Goal: Task Accomplishment & Management: Complete application form

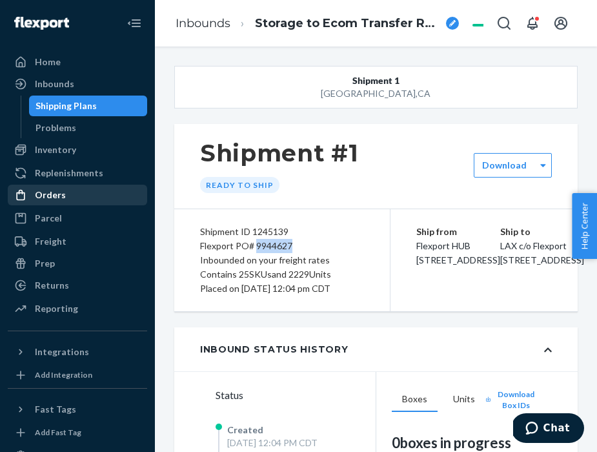
click at [45, 199] on div "Orders" at bounding box center [50, 194] width 31 height 13
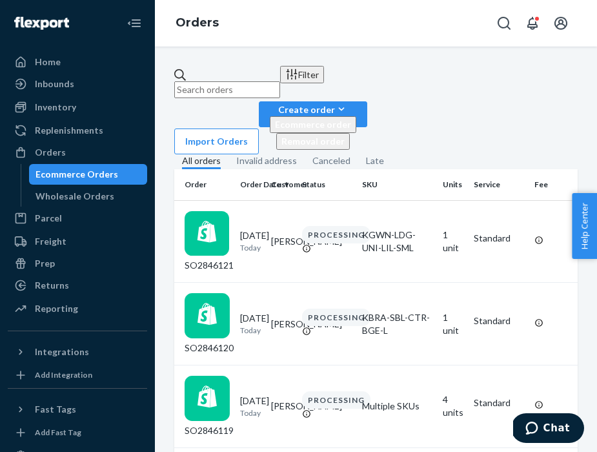
scroll to position [0, 95]
click at [356, 103] on div "Create order" at bounding box center [313, 110] width 86 height 14
click at [493, 118] on div "Filter Import Orders Create order Ecommerce order Removal order All orders Inva…" at bounding box center [376, 248] width 442 height 405
click at [89, 203] on div "Wholesale Orders" at bounding box center [88, 196] width 116 height 18
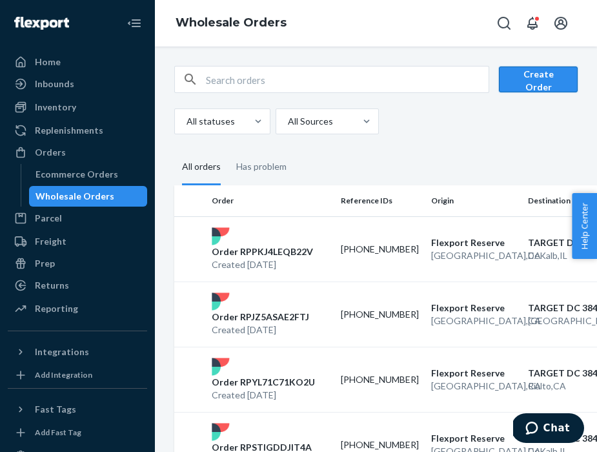
click at [537, 71] on button "Create Order" at bounding box center [538, 79] width 79 height 26
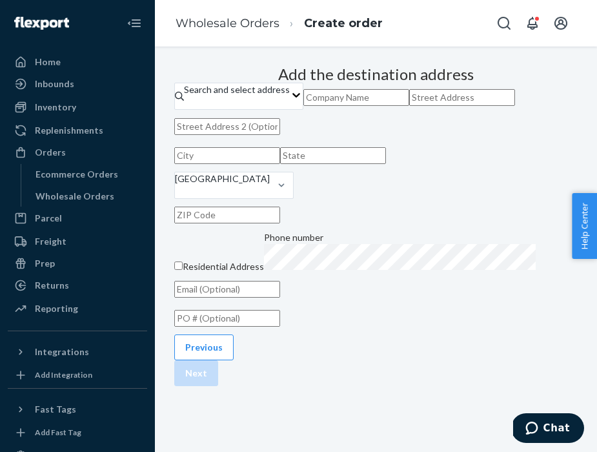
click at [2, 100] on div "Home Inbounds Shipping Plans Problems Inventory Products Branded Packaging Repl…" at bounding box center [77, 226] width 155 height 452
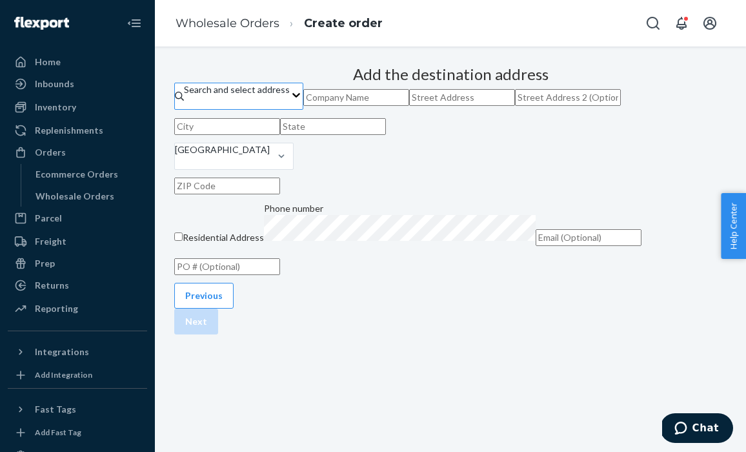
click at [290, 96] on div "Search and select address" at bounding box center [237, 89] width 106 height 13
click at [185, 109] on input "Search and select address" at bounding box center [184, 102] width 1 height 13
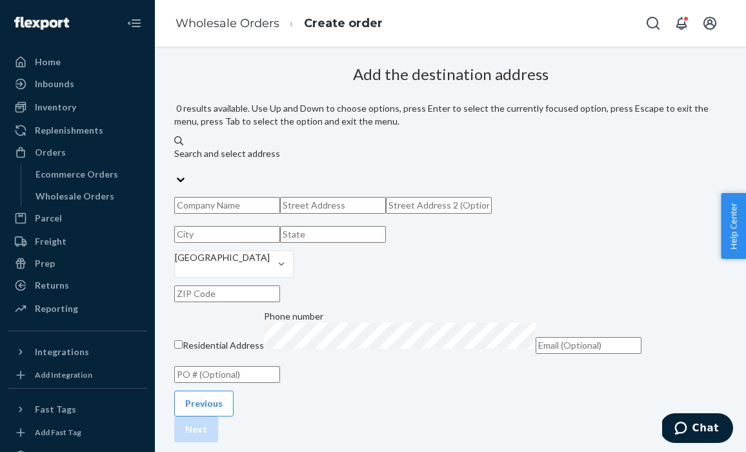
scroll to position [168, 0]
click at [280, 366] on input "text" at bounding box center [227, 374] width 106 height 17
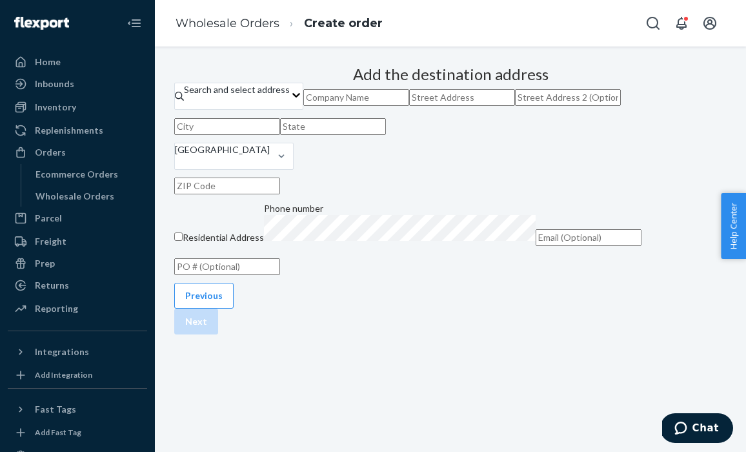
paste input "A1219827-GA1"
type input "A1219827-GA1"
click at [401, 106] on input "text" at bounding box center [356, 97] width 106 height 17
paste input "GA1"
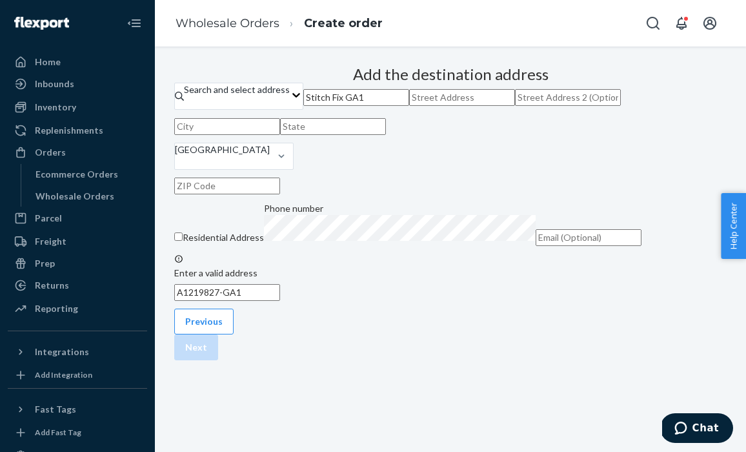
type input "Stitch Fix GA1"
click at [410, 106] on input "text" at bounding box center [462, 97] width 106 height 17
paste input "801 Factory Shoals Road"
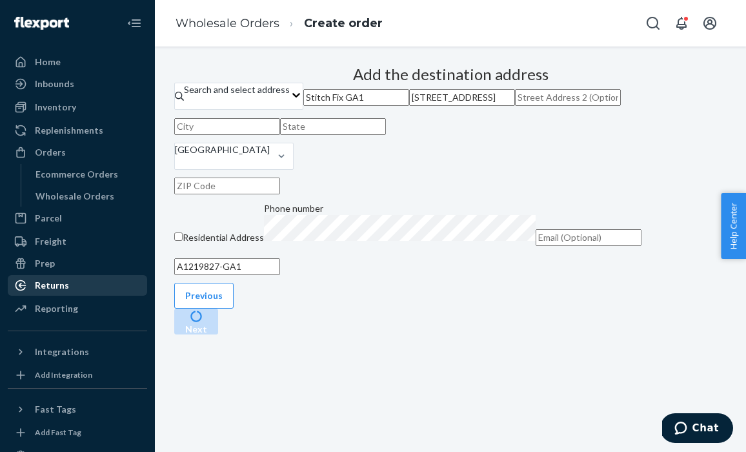
type input "801 Factory Shoals Road"
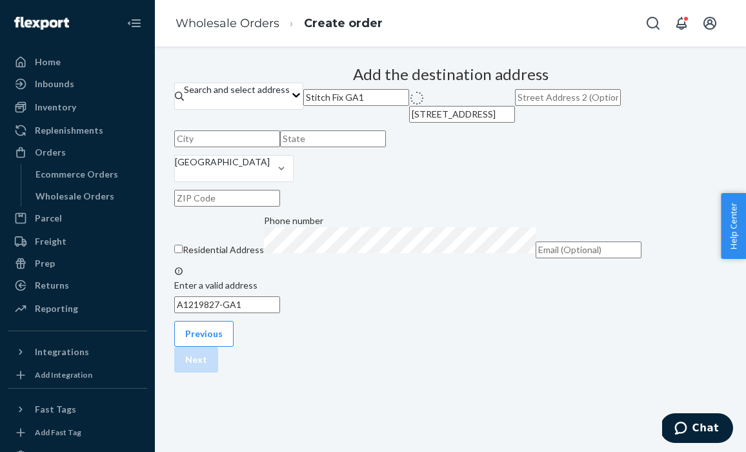
type input "Lithia Springs"
type input "GA"
type input "30122"
type input "801 Factory Shoals Rd"
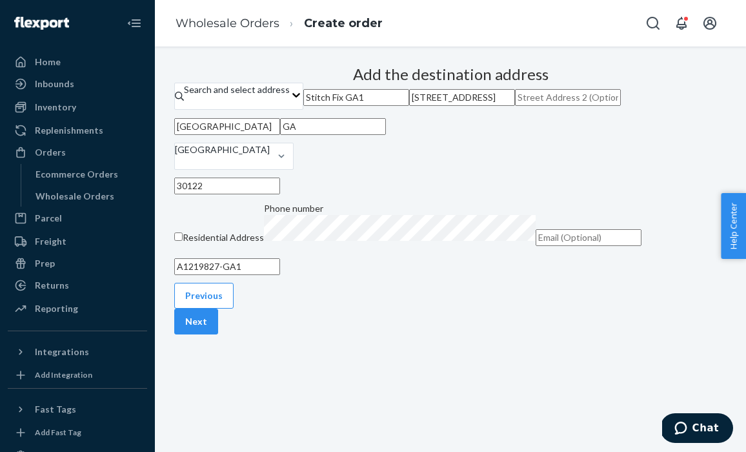
scroll to position [168, 74]
click at [218, 334] on button "Next" at bounding box center [196, 321] width 44 height 26
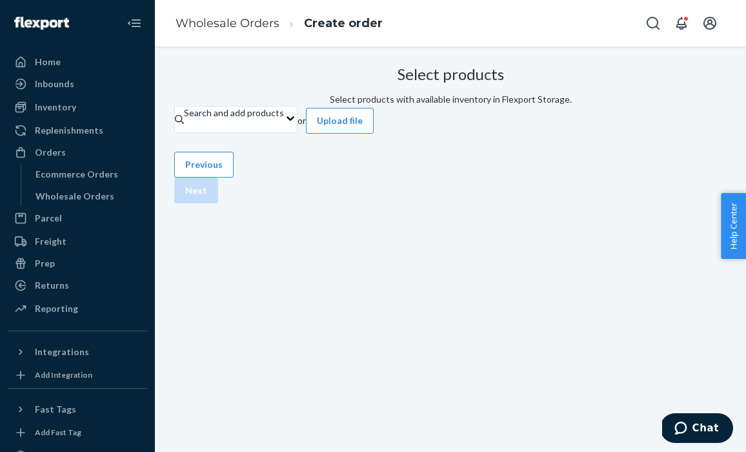
scroll to position [33, 74]
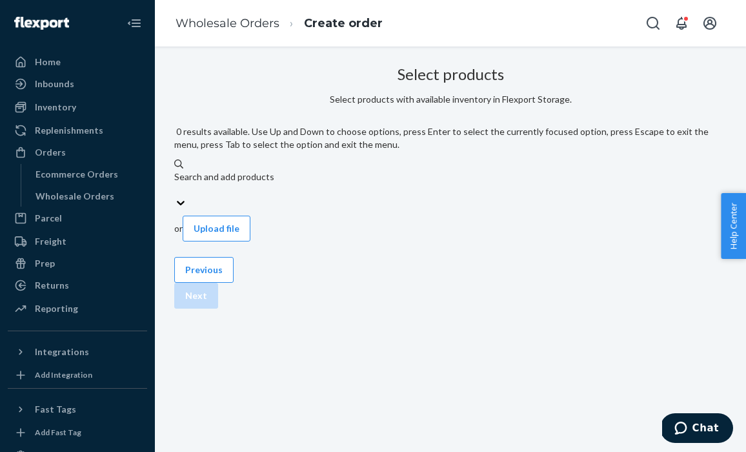
click at [299, 170] on div "Search and add products" at bounding box center [450, 176] width 552 height 13
click at [175, 183] on input "0 results available. Use Up and Down to choose options, press Enter to select t…" at bounding box center [174, 189] width 1 height 13
paste input "KPNT-ARI-BAM-GRT-XL"
type input "KPNT-ARI-BAM-GRT-XL"
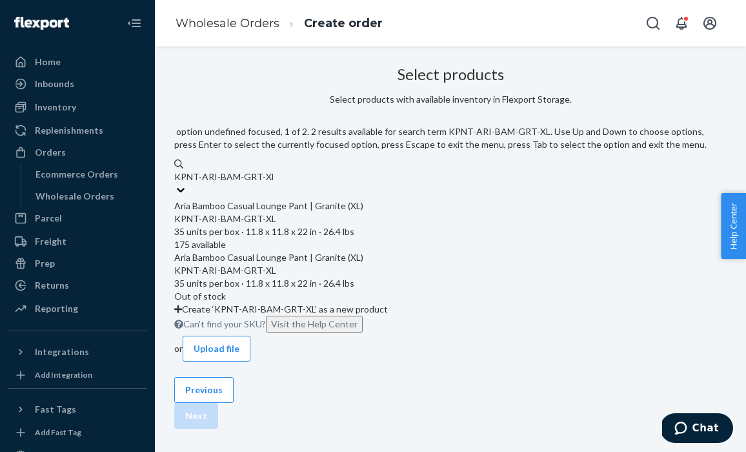
click at [314, 199] on div "Aria Bamboo Casual Lounge Pant | Granite (XL)" at bounding box center [450, 205] width 552 height 13
click at [273, 170] on input "KPNT-ARI-BAM-GRT-XL" at bounding box center [223, 176] width 99 height 13
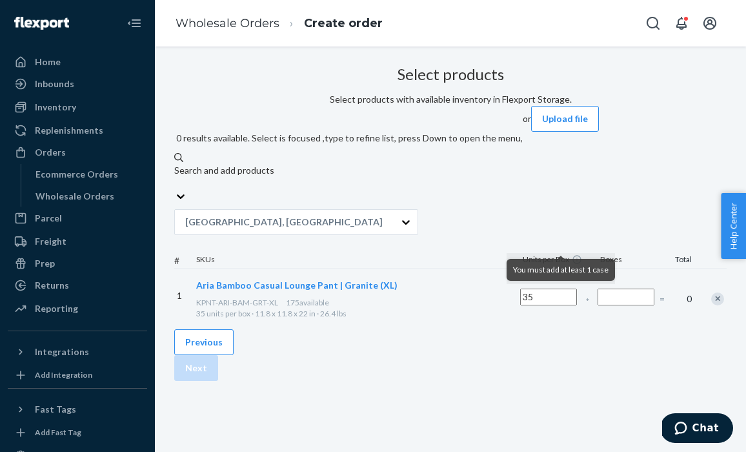
click at [597, 288] on input "Number of boxes" at bounding box center [625, 296] width 57 height 17
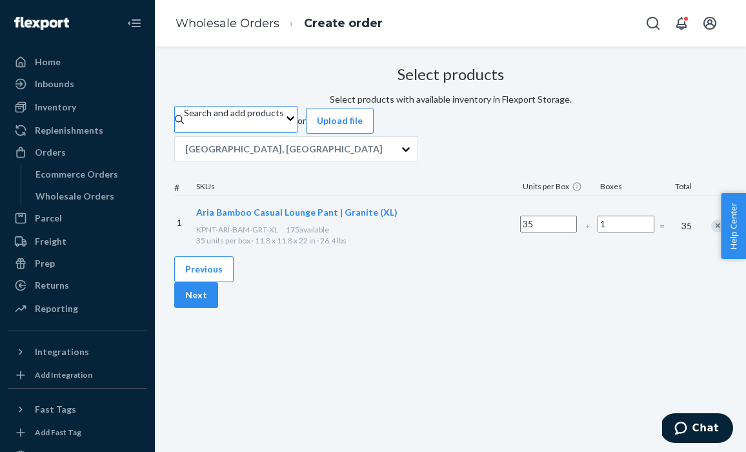
type input "1"
click at [284, 116] on div "Search and add products" at bounding box center [234, 119] width 100 height 26
click at [185, 119] on input "Search and add products" at bounding box center [184, 125] width 1 height 13
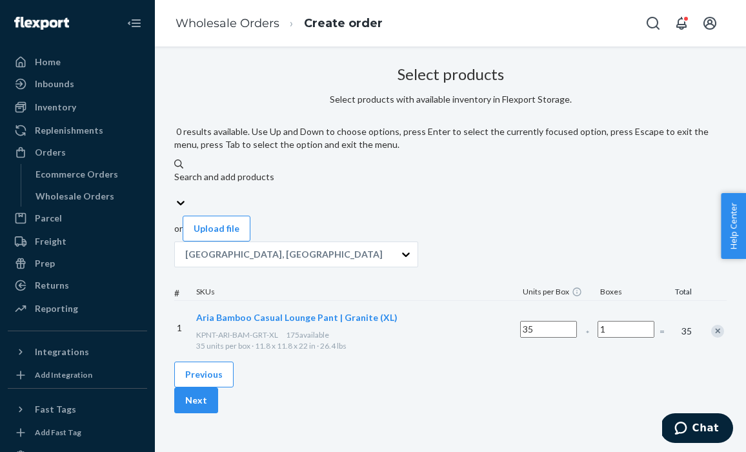
paste input "KPNT-ARI-BAM-GRT-M"
type input "KPNT-ARI-BAM-GRT-M"
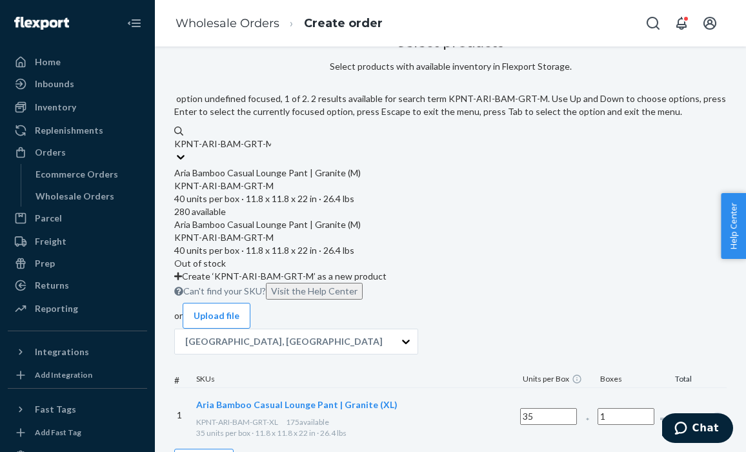
click at [290, 179] on div "KPNT-ARI-BAM-GRT-M" at bounding box center [450, 185] width 552 height 13
click at [271, 150] on input "KPNT-ARI-BAM-GRT-M" at bounding box center [222, 143] width 97 height 13
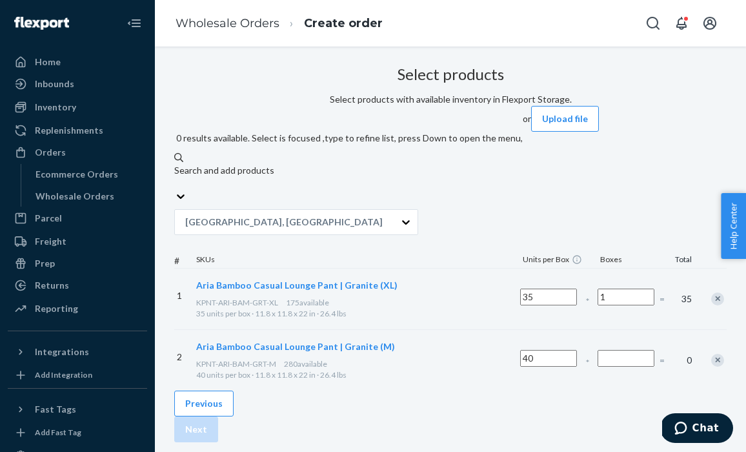
click at [597, 350] on input "Number of boxes" at bounding box center [625, 358] width 57 height 17
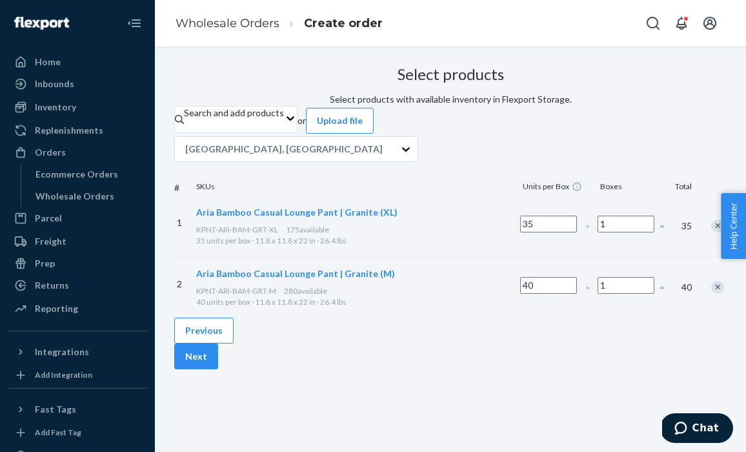
type input "1"
click at [461, 317] on div "Select products Select products with available inventory in Flexport Storage. S…" at bounding box center [450, 189] width 552 height 257
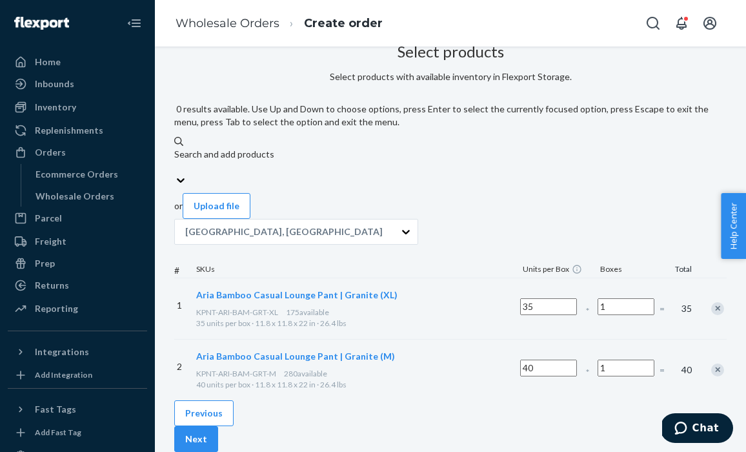
click at [281, 148] on div "Search and add products" at bounding box center [450, 154] width 552 height 13
click at [175, 161] on input "0 results available. Use Up and Down to choose options, press Enter to select t…" at bounding box center [174, 167] width 1 height 13
paste input "KPNT-ARI-BAM-GRT-L"
type input "KPNT-ARI-BAM-GRT-L"
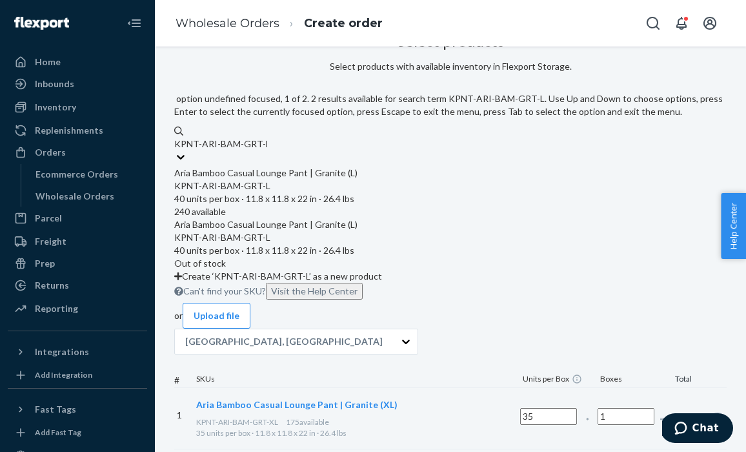
click at [286, 166] on div "Aria Bamboo Casual Lounge Pant | Granite (L)" at bounding box center [450, 172] width 552 height 13
click at [267, 150] on input "KPNT-ARI-BAM-GRT-L" at bounding box center [220, 143] width 93 height 13
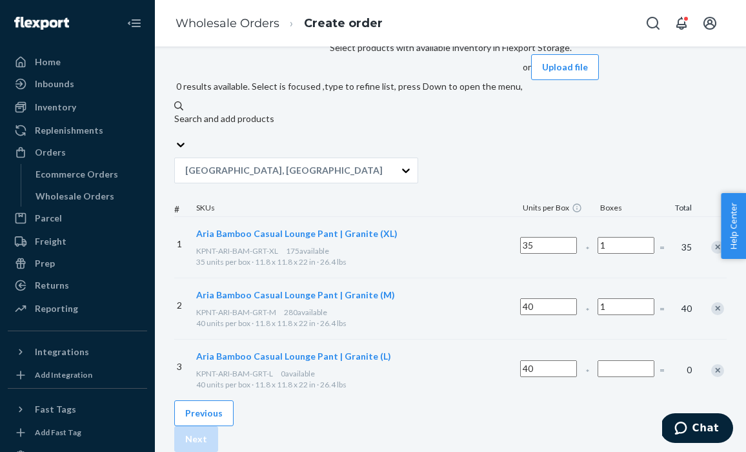
scroll to position [86, 74]
click at [317, 112] on div "Search and add products" at bounding box center [348, 125] width 348 height 26
click at [175, 125] on input "0 results available. Select is focused ,type to refine list, press Down to open…" at bounding box center [174, 131] width 1 height 13
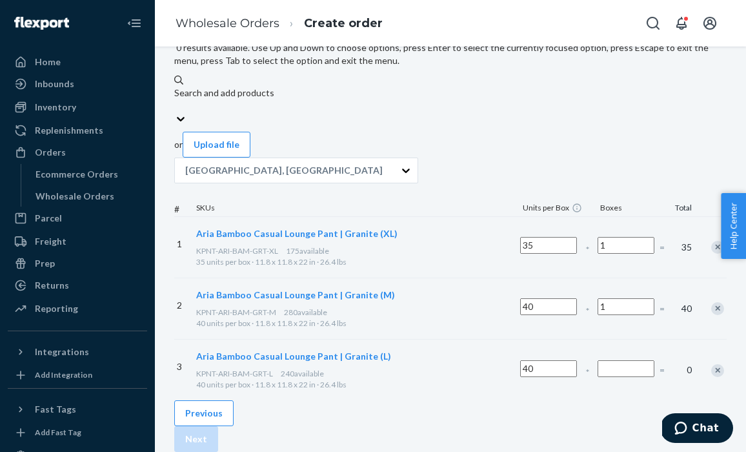
paste input "KPNT-ARI-BAM-DBG-XL"
type input "KPNT-ARI-BAM-DBG-XL"
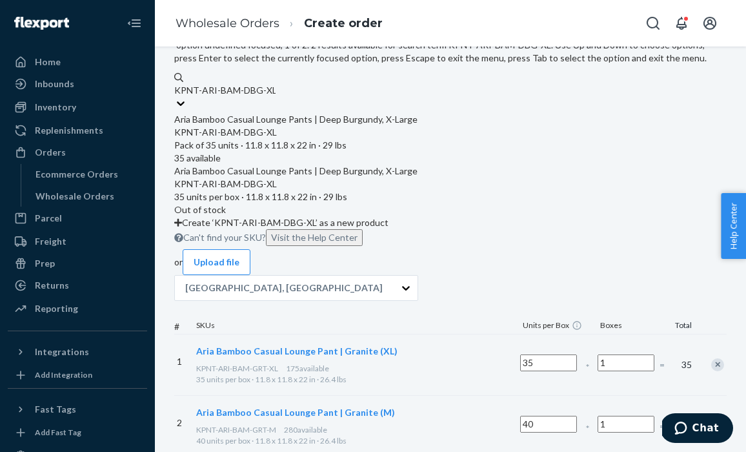
click at [264, 126] on div "KPNT-ARI-BAM-DBG-XL Pack of 35 units · 11.8 x 11.8 x 22 in · 29 lbs" at bounding box center [450, 139] width 552 height 26
click at [264, 97] on input "KPNT-ARI-BAM-DBG-XL" at bounding box center [224, 90] width 101 height 13
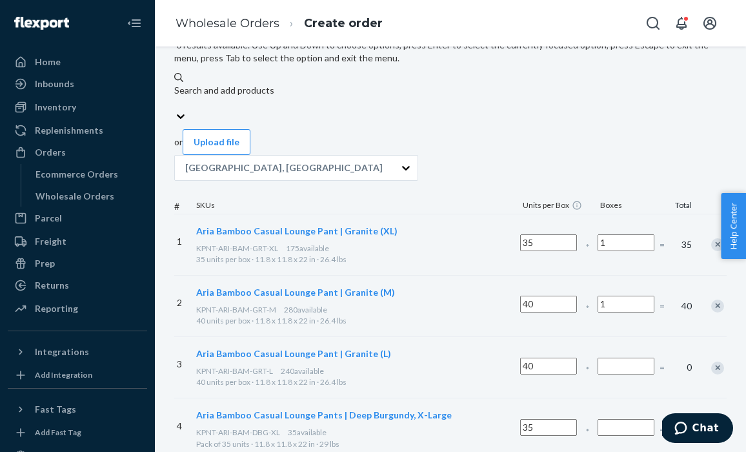
click at [214, 84] on div "Search and add products" at bounding box center [450, 90] width 552 height 13
click at [175, 97] on input "0 results available. Use Up and Down to choose options, press Enter to select t…" at bounding box center [174, 103] width 1 height 13
paste input "SLB-2017-BRA-RWD-S"
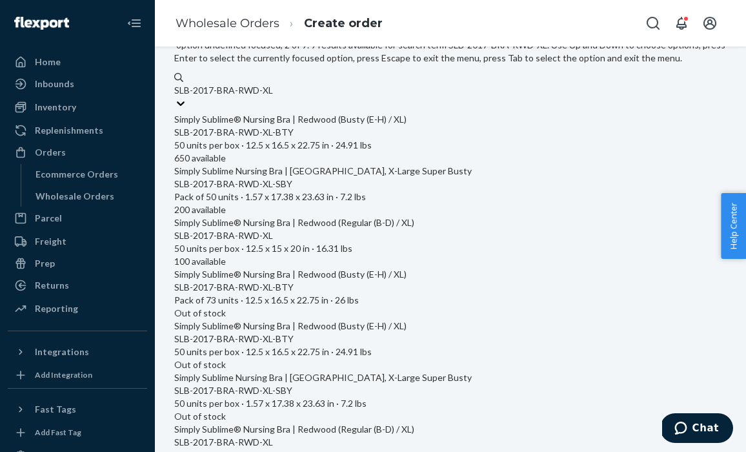
type input "SLB-2017-BRA-RWD-XL"
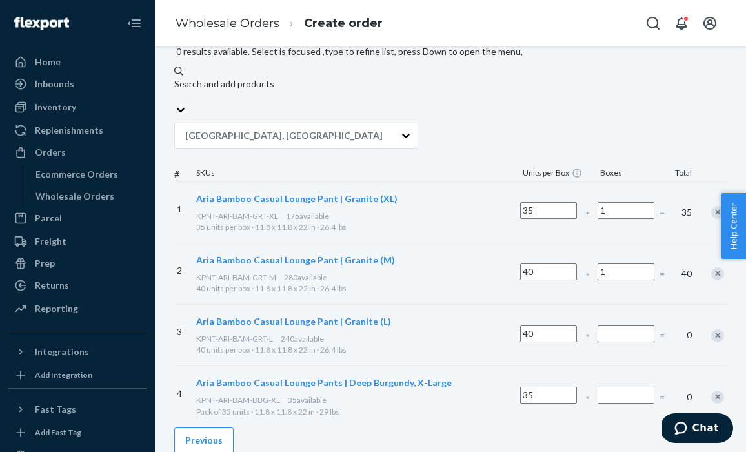
paste input "KGWN-CLE-CLA-BLA-S"
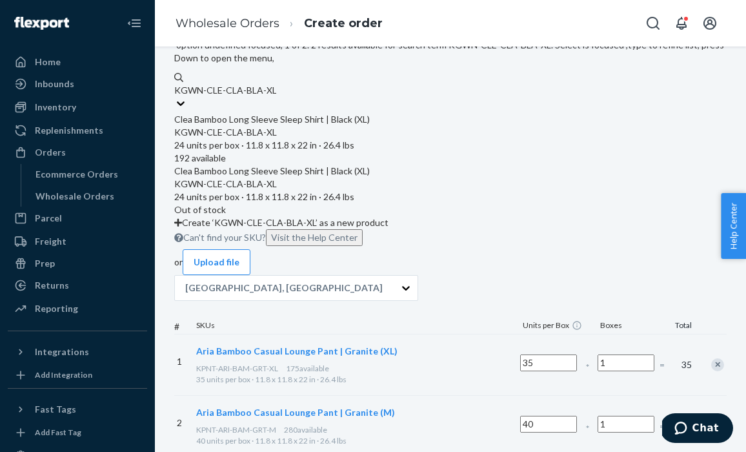
type input "KGWN-CLE-CLA-BLA-XL"
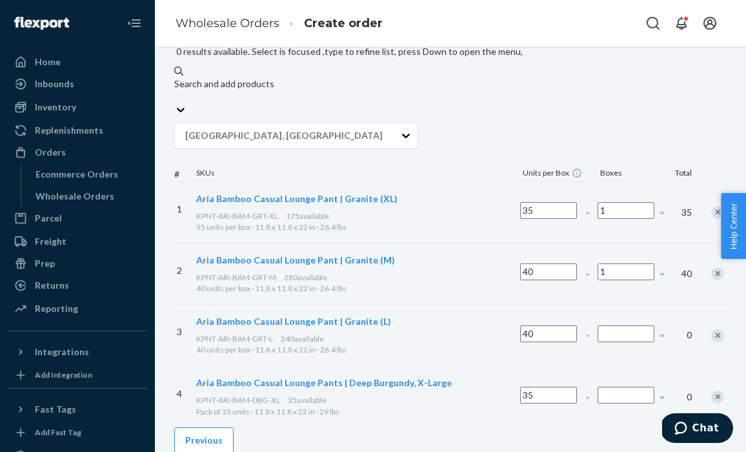
paste input "KGWN-CLE-CLA-BLA-S"
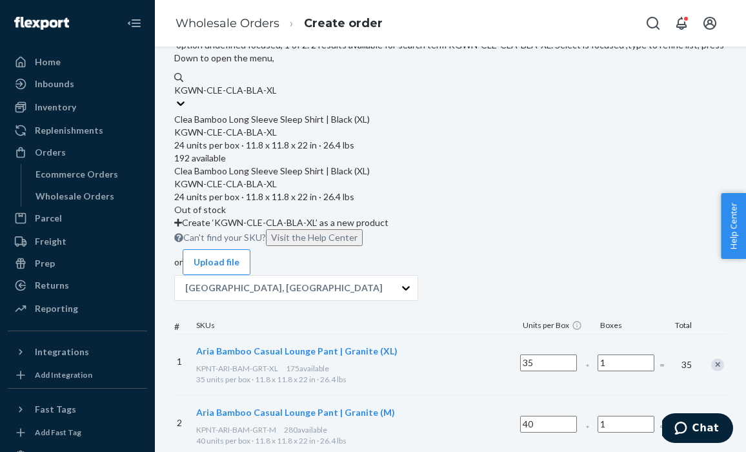
type input "KGWN-CLE-CLA-BLA-XL"
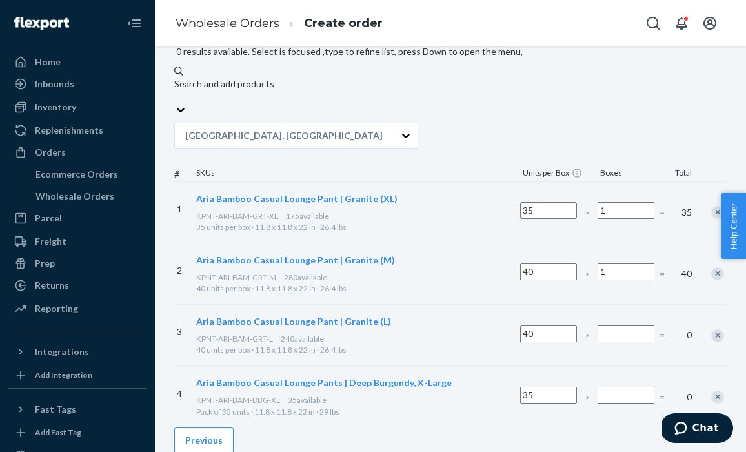
paste input "DTNK-BAM-LNG-BLA-S"
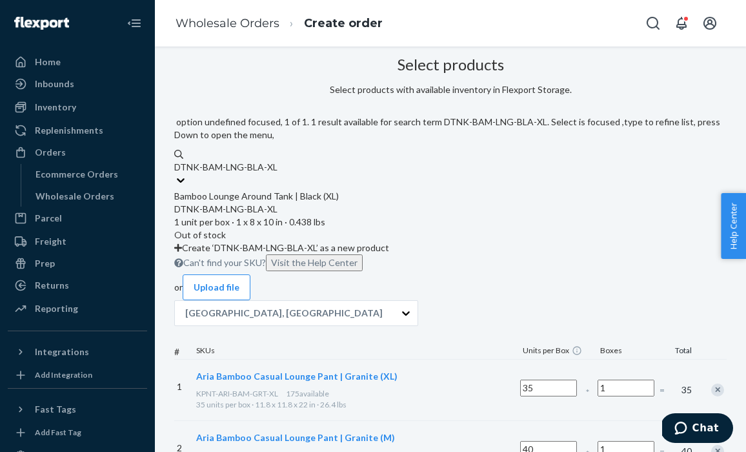
scroll to position [0, 74]
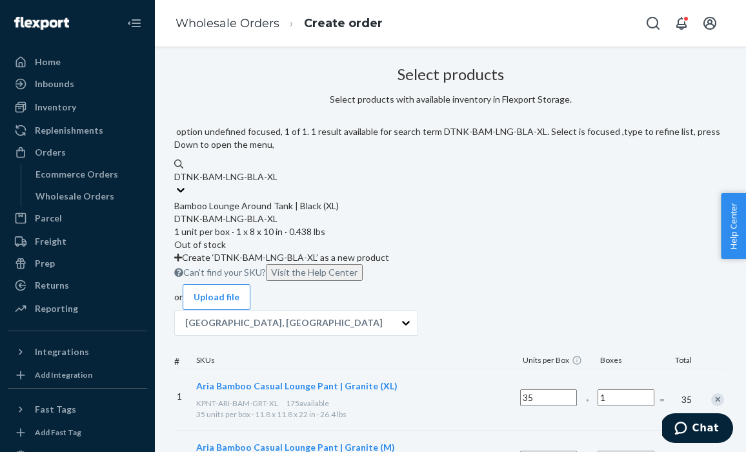
type input "DTNK-BAM-LNG-BLA-XL"
click at [250, 110] on div "Select products Select products with available inventory in Flexport Storage. o…" at bounding box center [450, 337] width 552 height 553
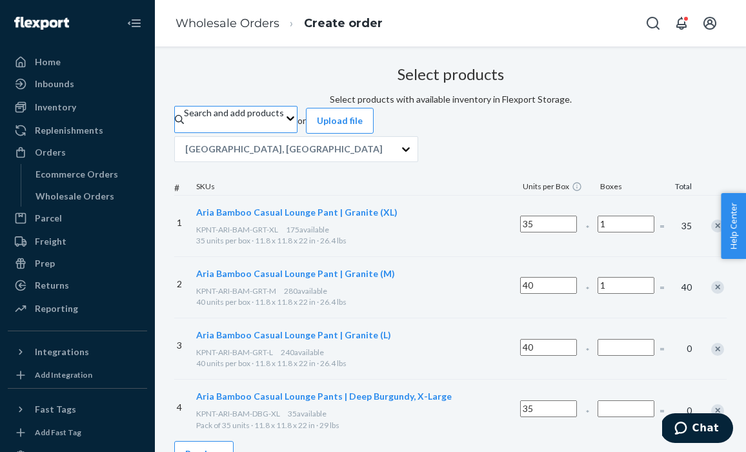
click at [284, 132] on div "Search and add products" at bounding box center [234, 119] width 100 height 26
click at [185, 132] on input "Search and add products" at bounding box center [184, 125] width 1 height 13
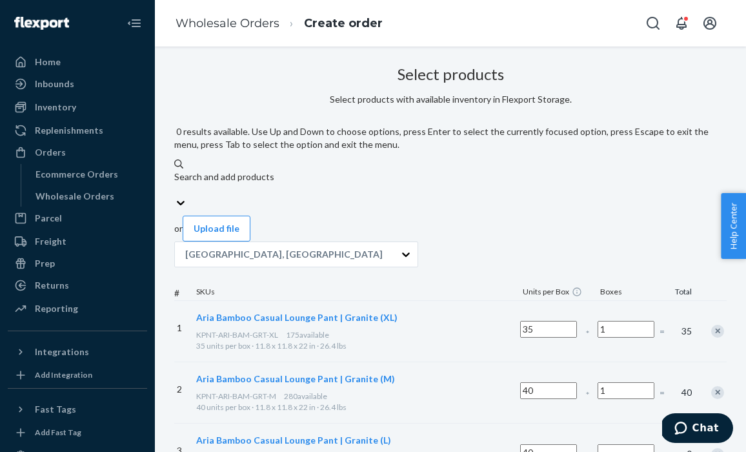
paste input "KGWN-ELA-BAM-BLA-S"
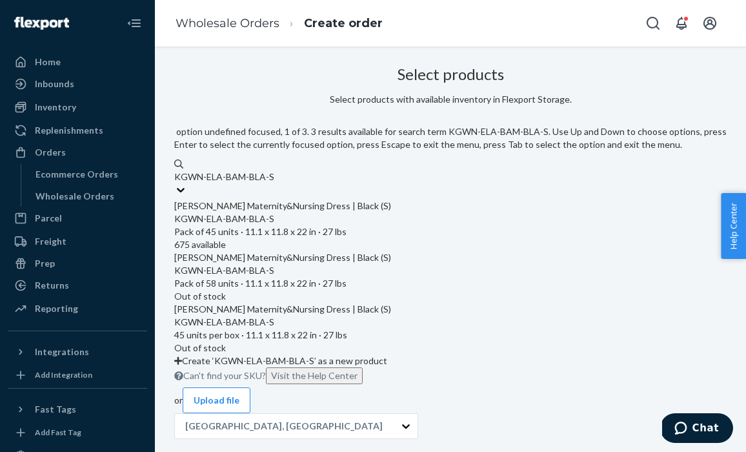
type input "KGWN-ELA-BAM-BLA-S"
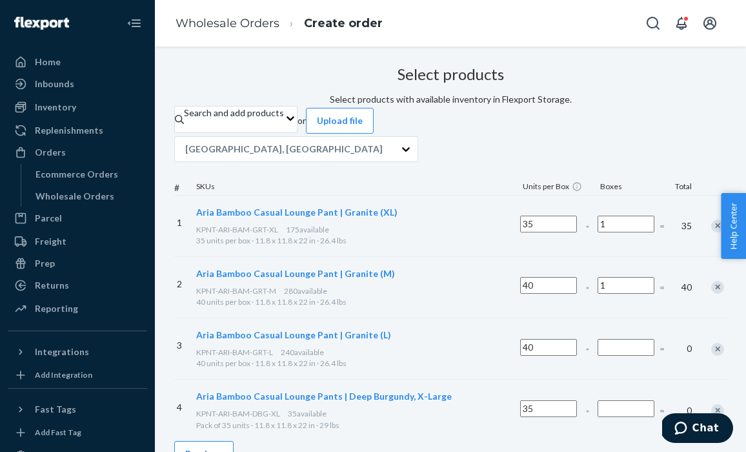
drag, startPoint x: 736, startPoint y: 104, endPoint x: 722, endPoint y: 50, distance: 56.0
click at [726, 101] on div "Select products Select products with available inventory in Flexport Storage. S…" at bounding box center [450, 251] width 552 height 380
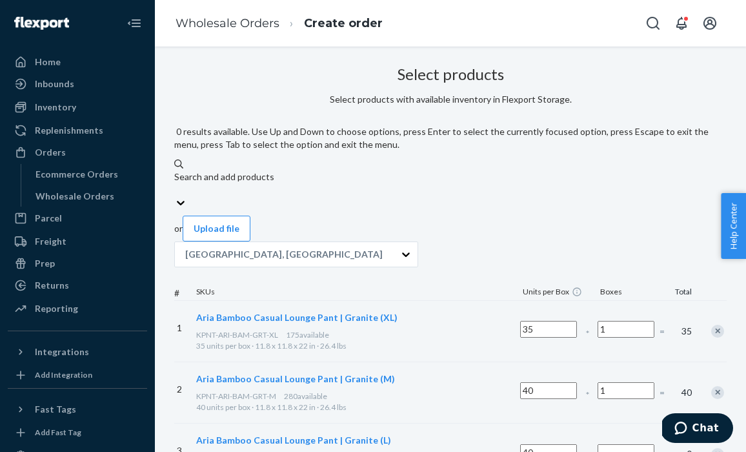
click at [241, 170] on div "Search and add products" at bounding box center [450, 183] width 552 height 26
click at [175, 183] on input "0 results available. Use Up and Down to choose options, press Enter to select t…" at bounding box center [174, 189] width 1 height 13
paste input "KGWN-ELA-BAM-BLA-S"
type input "KGWN-ELA-BAM-BLA-S"
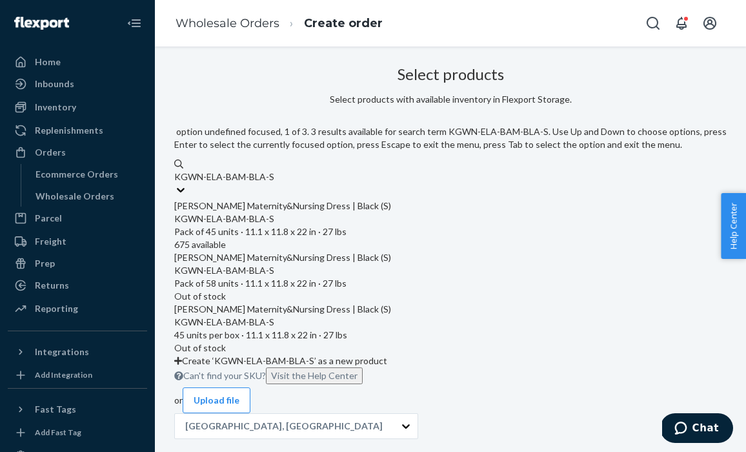
scroll to position [0, 0]
click at [259, 199] on div "Eleanora Bamboo Maternity&Nursing Dress | Black (S)" at bounding box center [450, 205] width 552 height 13
click at [259, 183] on input "KGWN-ELA-BAM-BLA-S" at bounding box center [224, 176] width 100 height 13
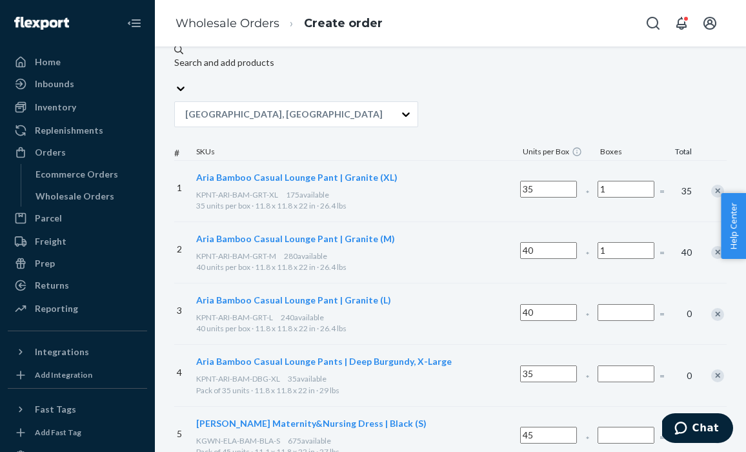
scroll to position [0, 74]
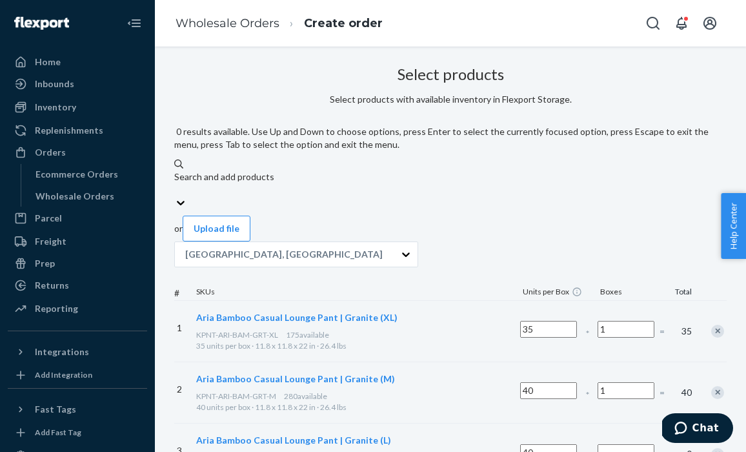
click at [321, 170] on div "Search and add products" at bounding box center [450, 183] width 552 height 26
click at [175, 183] on input "0 results available. Use Up and Down to choose options, press Enter to select t…" at bounding box center [174, 189] width 1 height 13
paste input "KGWN-ELA-BAM-BLA-S"
type input "KGWN-ELA-BAM-BLA-S"
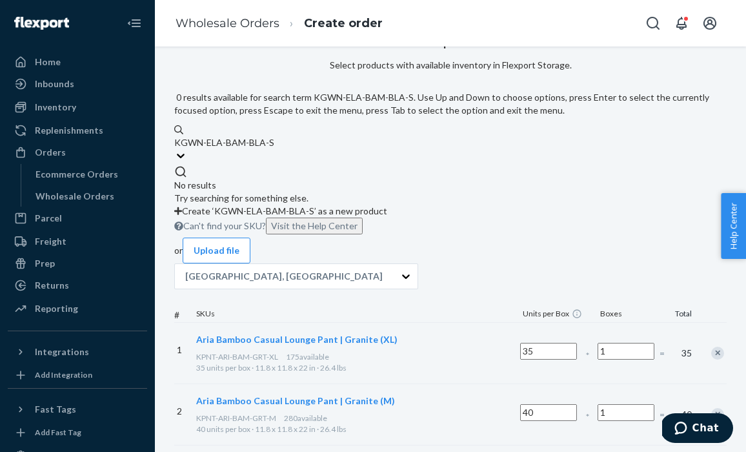
scroll to position [36, 74]
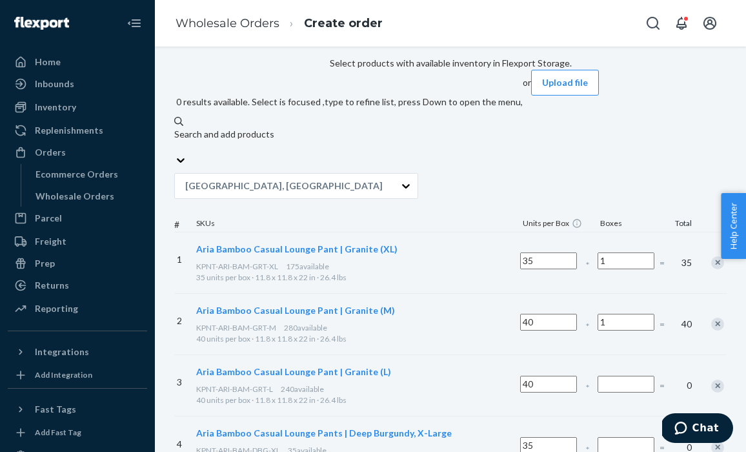
click at [329, 128] on div "Search and add products" at bounding box center [348, 141] width 348 height 26
click at [175, 141] on input "0 results available. Select is focused ,type to refine list, press Down to open…" at bounding box center [174, 147] width 1 height 13
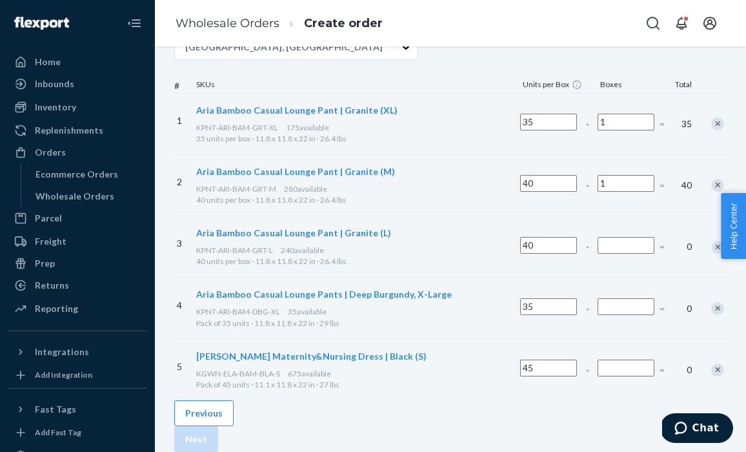
scroll to position [209, 74]
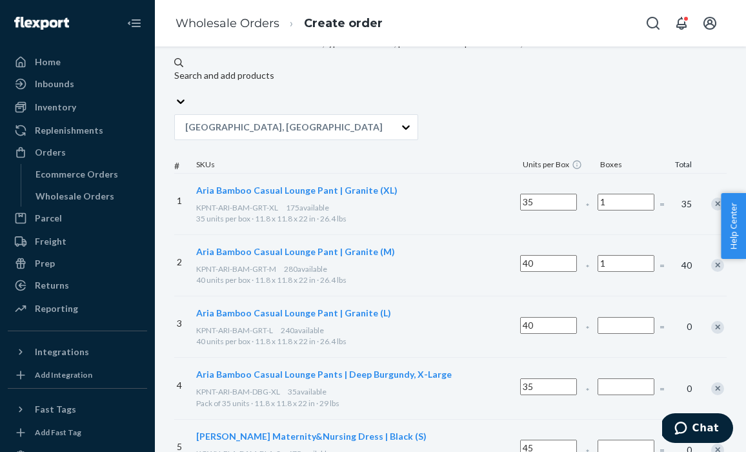
paste input "KGWN-ELA-BAM-BLA-S"
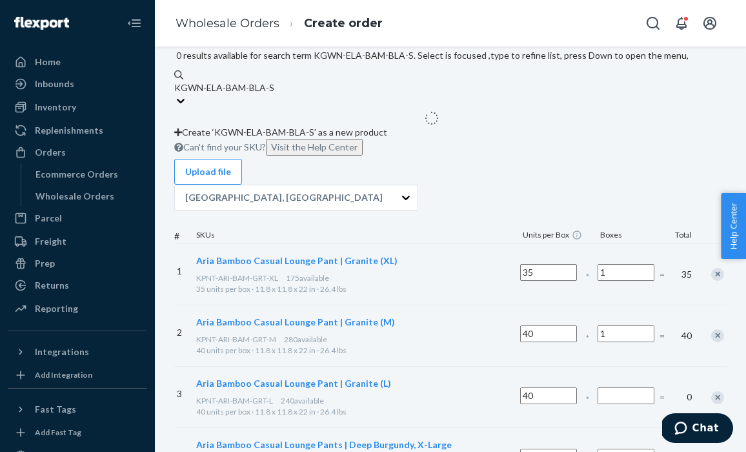
scroll to position [74, 74]
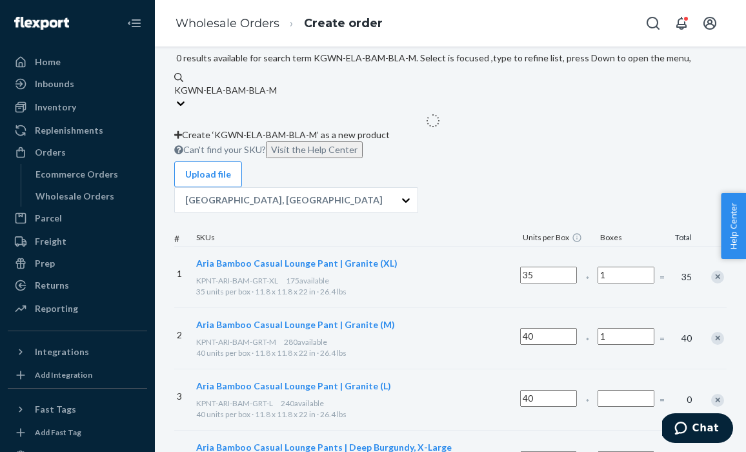
type input "KGWN-ELA-BAM-BLA-M"
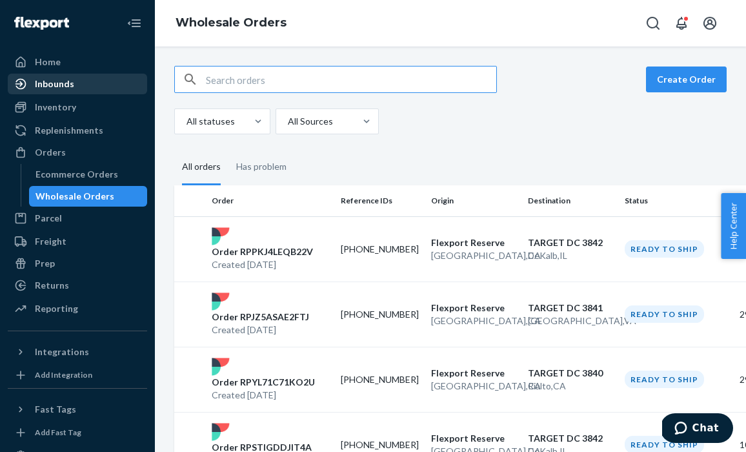
click at [51, 78] on div "Inbounds" at bounding box center [54, 83] width 39 height 13
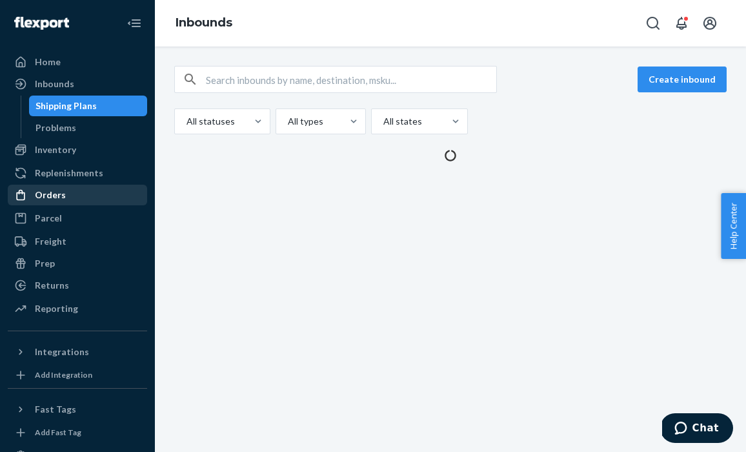
click at [54, 194] on div "Orders" at bounding box center [50, 194] width 31 height 13
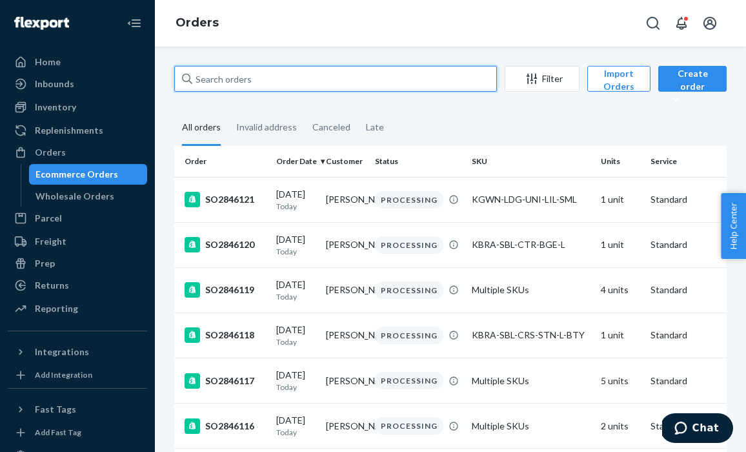
click at [229, 86] on input "text" at bounding box center [335, 79] width 323 height 26
paste input "SO2845887"
type input "SO2845887"
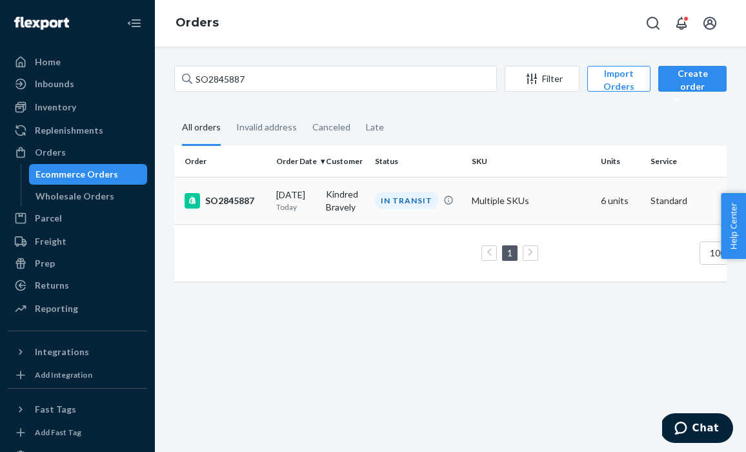
click at [236, 204] on div "SO2845887" at bounding box center [224, 200] width 81 height 15
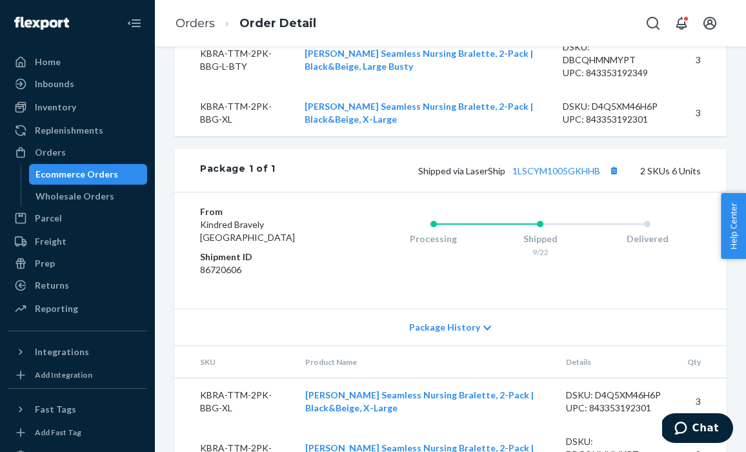
scroll to position [572, 0]
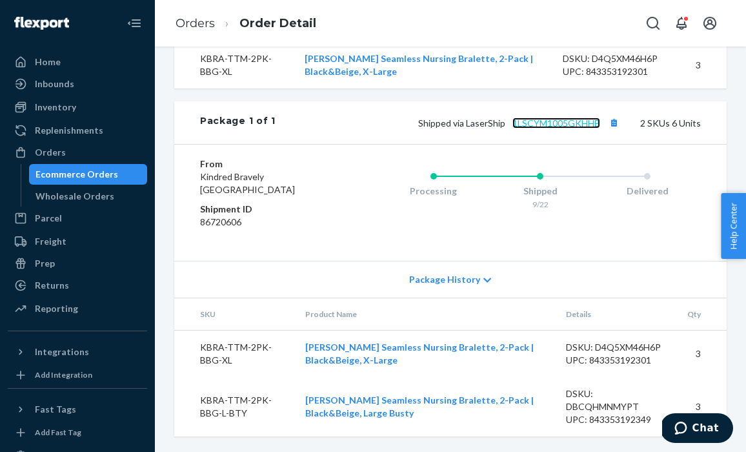
click at [553, 123] on link "1LSCYM1005GKHHB" at bounding box center [556, 122] width 88 height 11
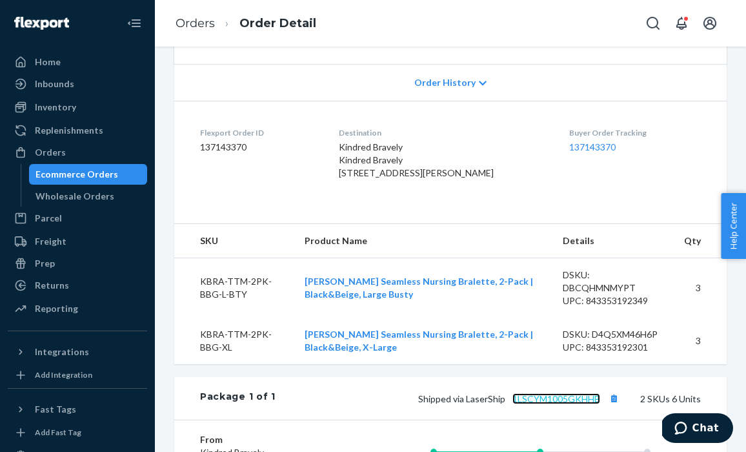
scroll to position [0, 0]
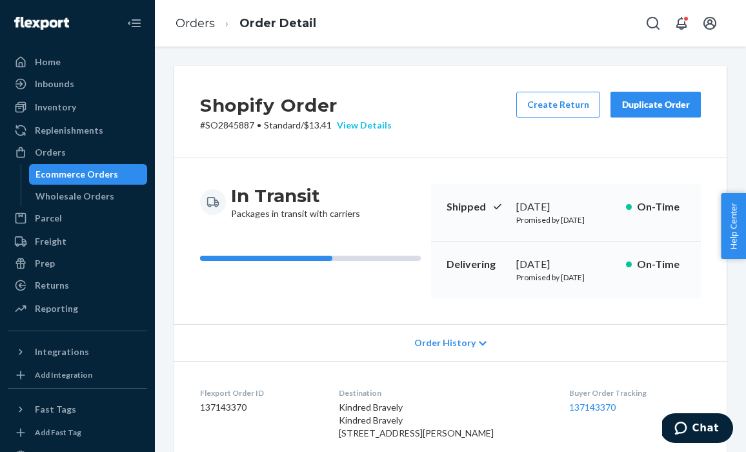
click at [357, 124] on div "View Details" at bounding box center [362, 125] width 60 height 13
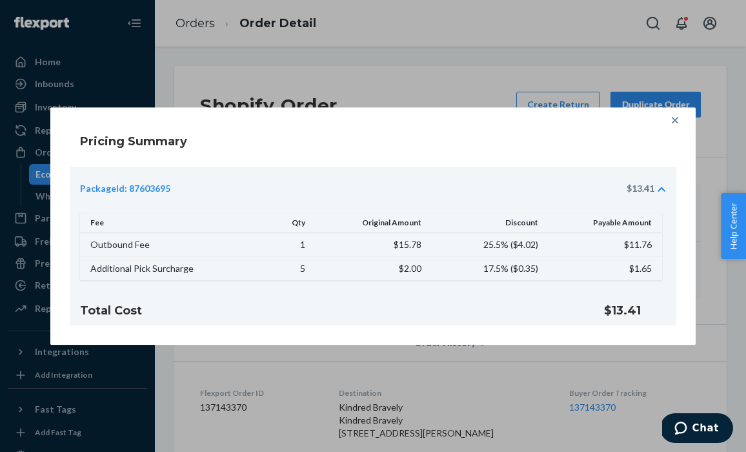
click at [675, 122] on icon at bounding box center [674, 120] width 13 height 13
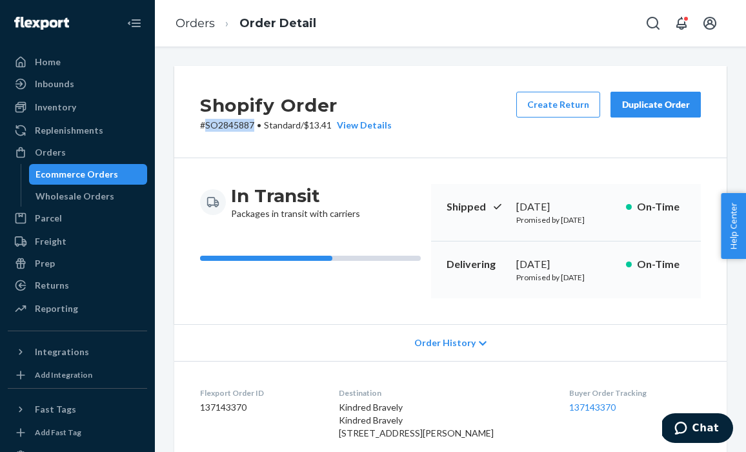
drag, startPoint x: 252, startPoint y: 123, endPoint x: 205, endPoint y: 126, distance: 47.2
click at [205, 126] on p "# SO2845887 • Standard / $13.41 View Details" at bounding box center [296, 125] width 192 height 13
copy p "SO2845887"
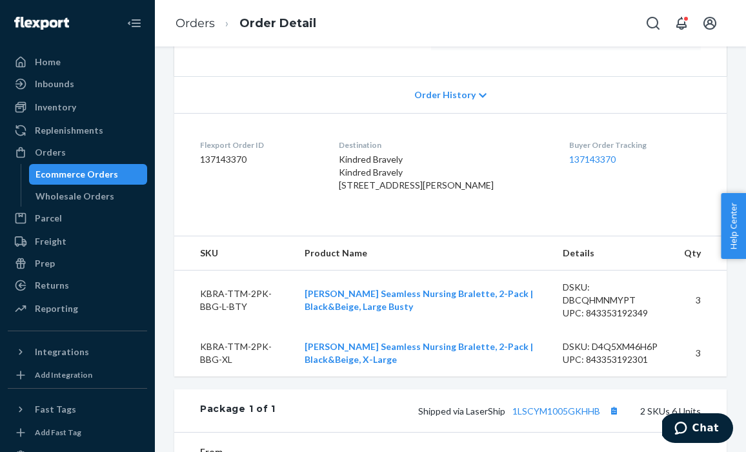
scroll to position [521, 0]
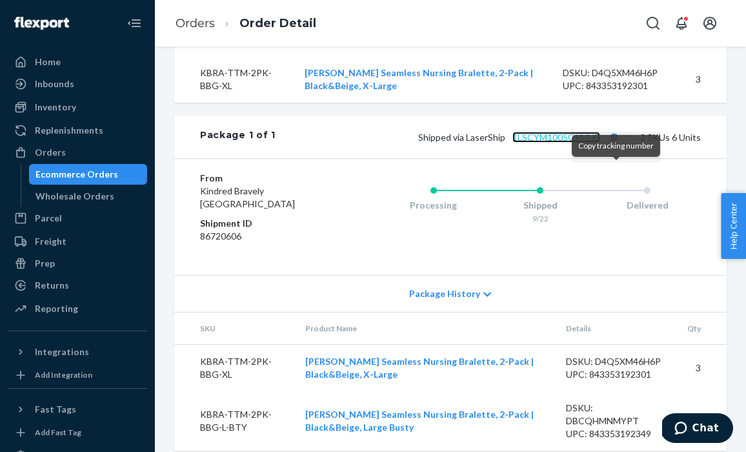
click at [569, 143] on link "1LSCYM1005GKHHB" at bounding box center [556, 137] width 88 height 11
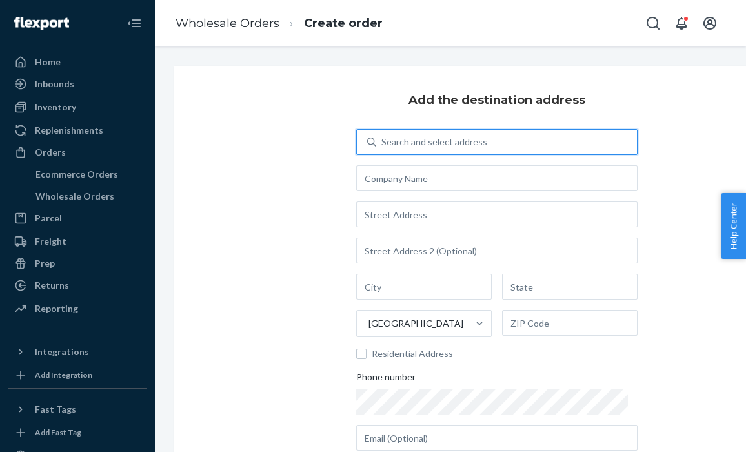
click at [410, 143] on div "Search and select address" at bounding box center [434, 141] width 106 height 13
click at [383, 143] on input "0 results available. Use Up and Down to choose options, press Enter to select t…" at bounding box center [381, 141] width 1 height 13
paste input "KGWN-ELA-BAM-BLA-S"
type input "KGWN-ELA-BAM-BLA-S"
click at [319, 152] on div "Add the destination address Search and select address United States Residential…" at bounding box center [496, 299] width 645 height 466
